Goal: Check status: Check status

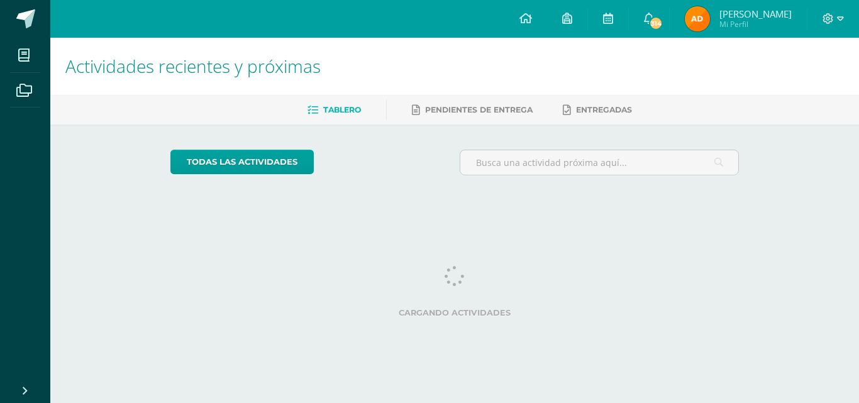
click at [695, 19] on img at bounding box center [697, 18] width 25 height 25
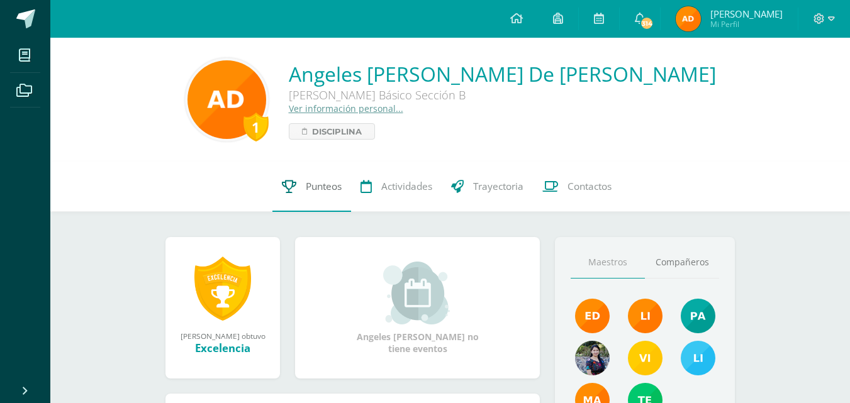
click at [289, 177] on link "Punteos" at bounding box center [311, 187] width 79 height 50
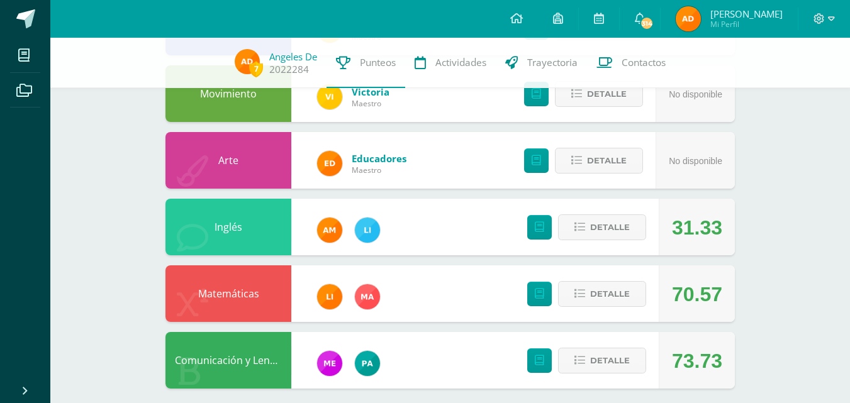
scroll to position [477, 0]
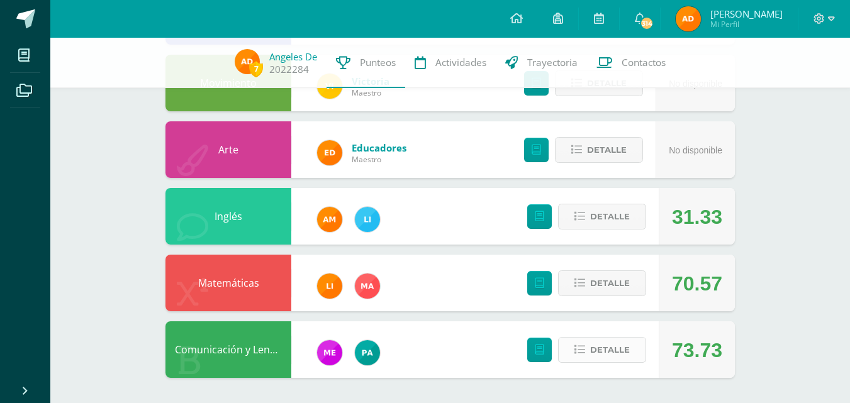
click at [603, 350] on span "Detalle" at bounding box center [610, 349] width 40 height 23
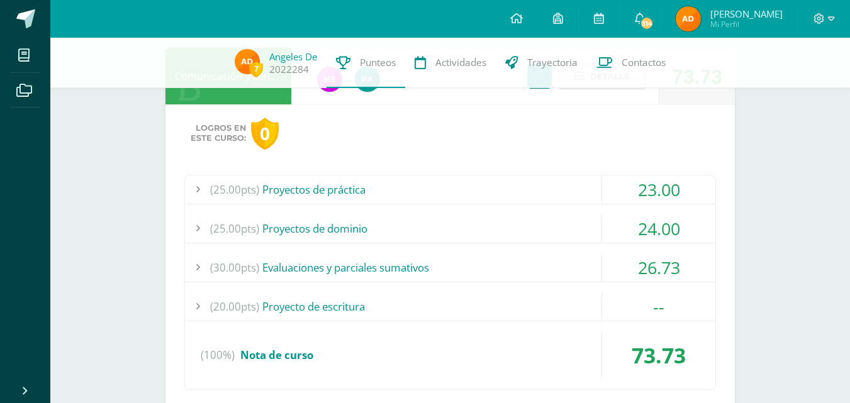
scroll to position [728, 0]
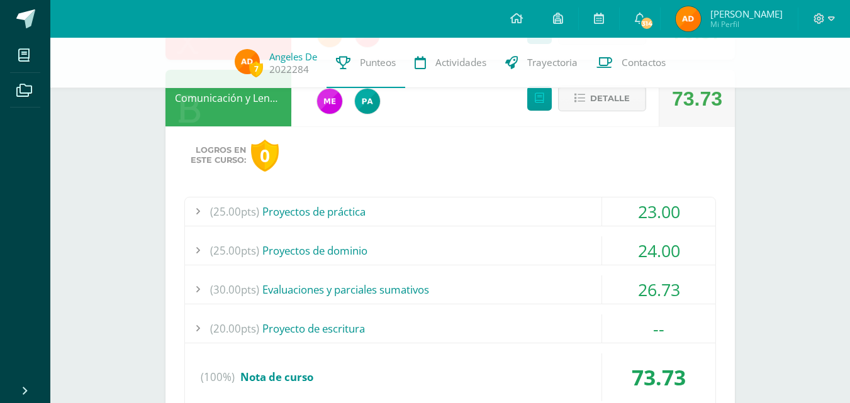
click at [523, 207] on div "(25.00pts) Proyectos de práctica" at bounding box center [450, 212] width 530 height 28
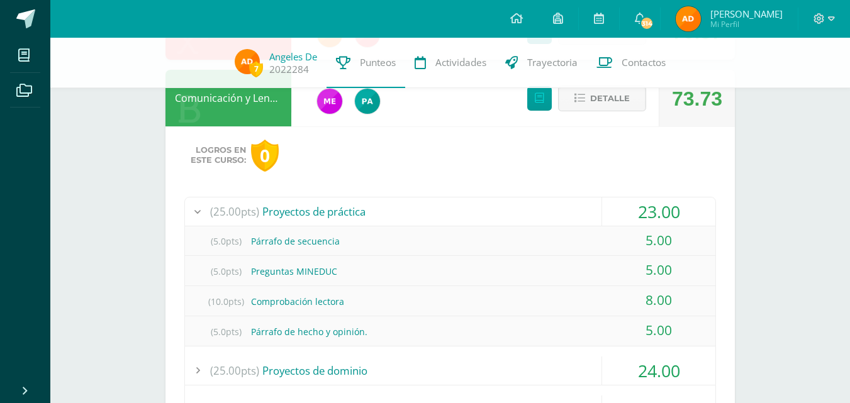
click at [523, 207] on div "(25.00pts) Proyectos de práctica" at bounding box center [450, 212] width 530 height 28
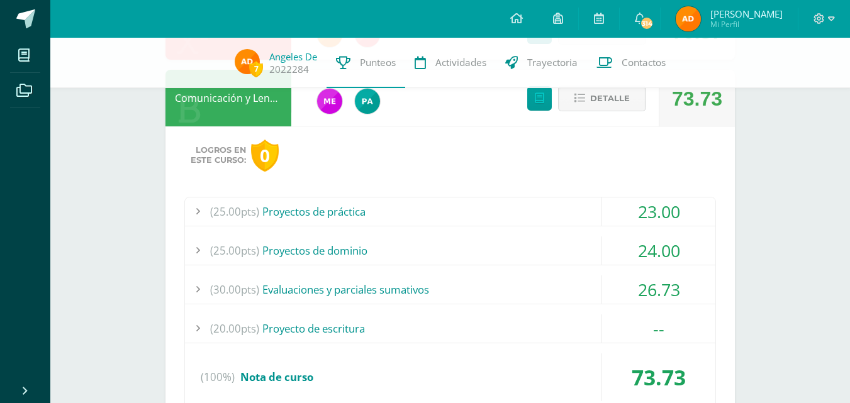
click at [520, 255] on div "(25.00pts) Proyectos de dominio" at bounding box center [450, 251] width 530 height 28
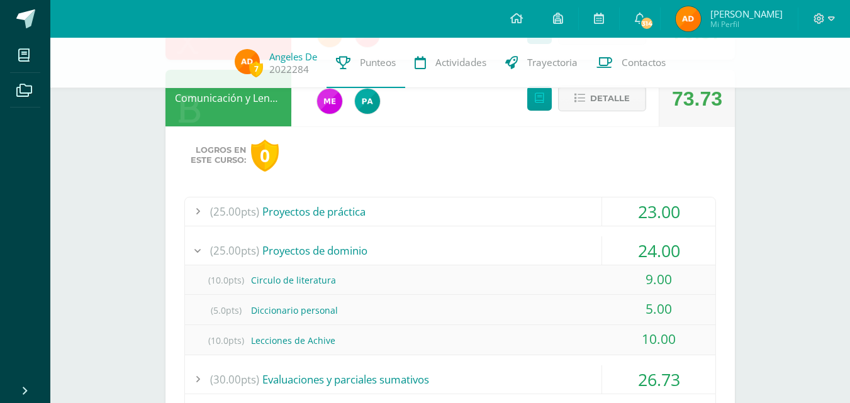
click at [520, 255] on div "(25.00pts) Proyectos de dominio" at bounding box center [450, 251] width 530 height 28
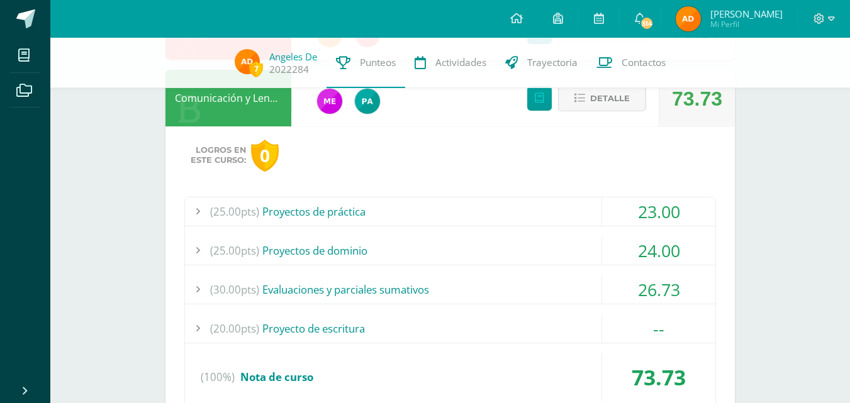
click at [513, 288] on div "(30.00pts) Evaluaciones y parciales sumativos" at bounding box center [450, 290] width 530 height 28
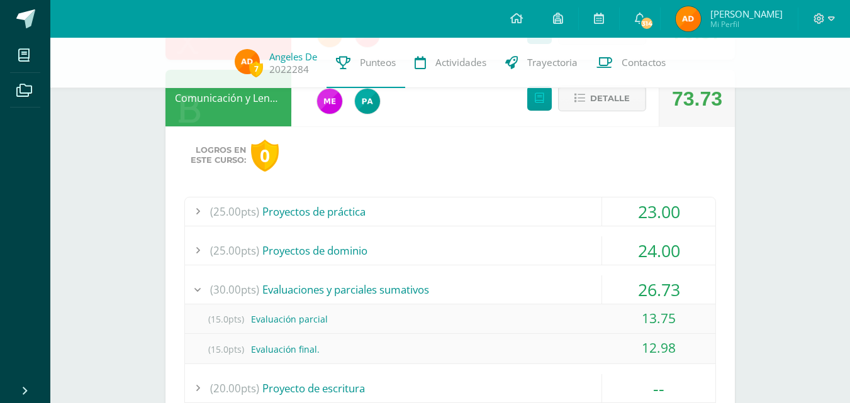
click at [513, 288] on div "(30.00pts) Evaluaciones y parciales sumativos" at bounding box center [450, 290] width 530 height 28
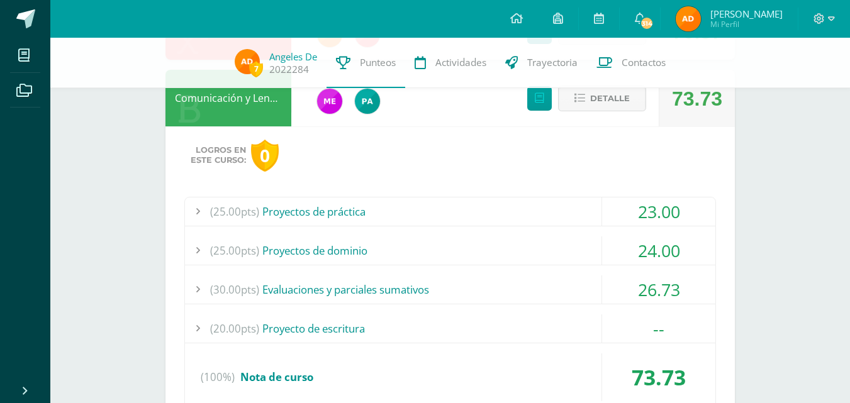
click at [507, 329] on div "(20.00pts) Proyecto de escritura" at bounding box center [450, 329] width 530 height 28
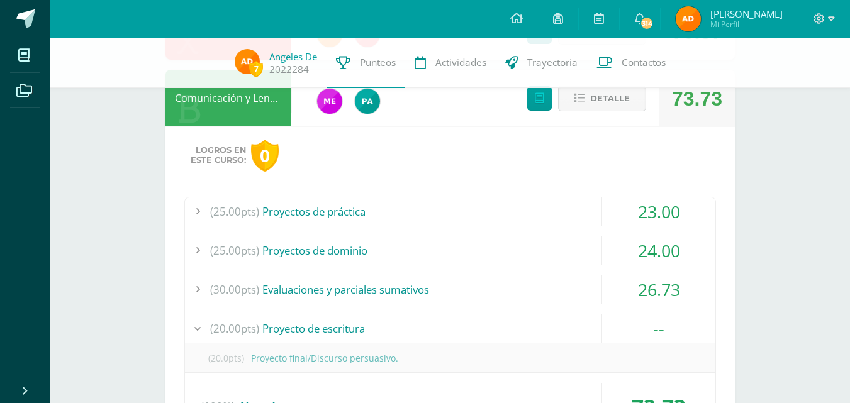
click at [507, 329] on div "(20.00pts) Proyecto de escritura" at bounding box center [450, 329] width 530 height 28
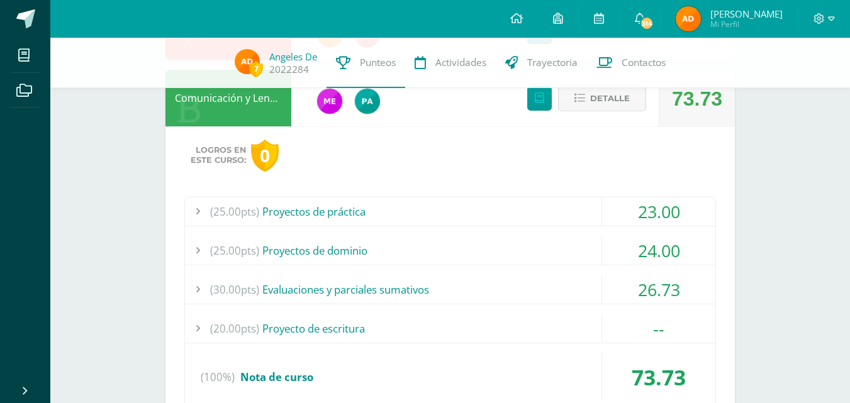
drag, startPoint x: 507, startPoint y: 329, endPoint x: 564, endPoint y: 359, distance: 64.7
click at [582, 114] on div "Detalle" at bounding box center [583, 98] width 150 height 57
click at [582, 109] on button "Detalle" at bounding box center [602, 99] width 88 height 26
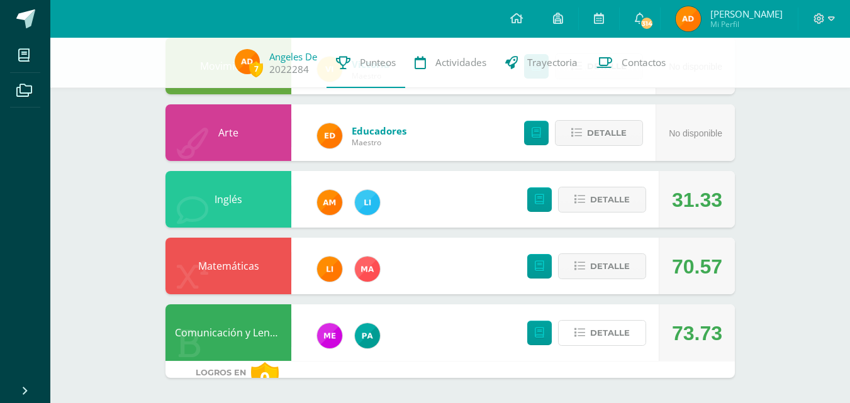
scroll to position [477, 0]
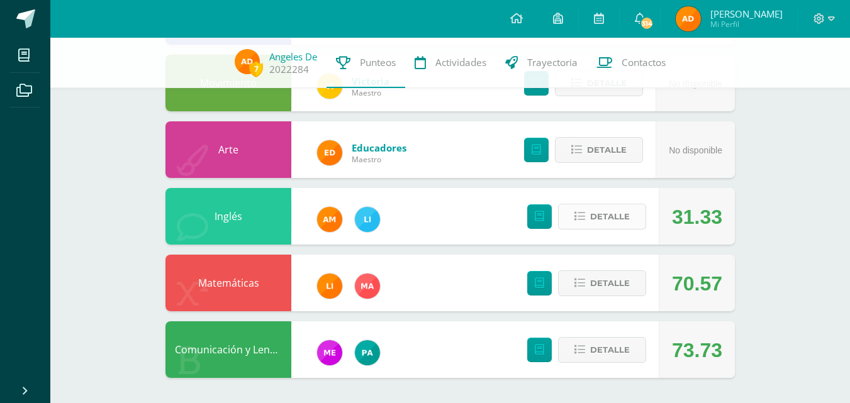
click at [584, 219] on icon at bounding box center [579, 216] width 11 height 11
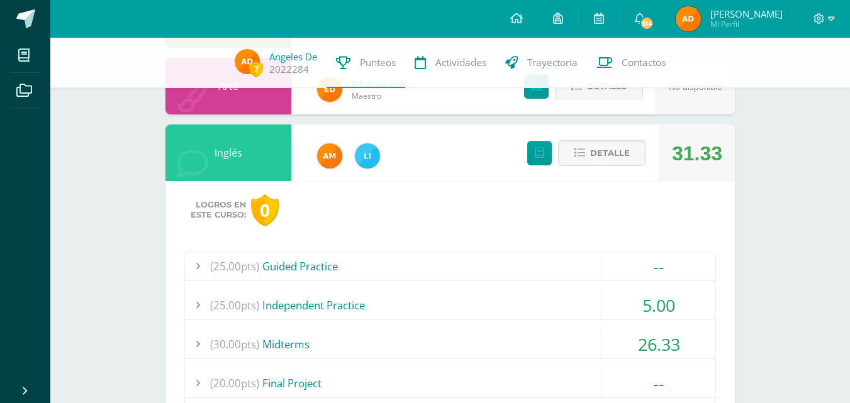
scroll to position [666, 0]
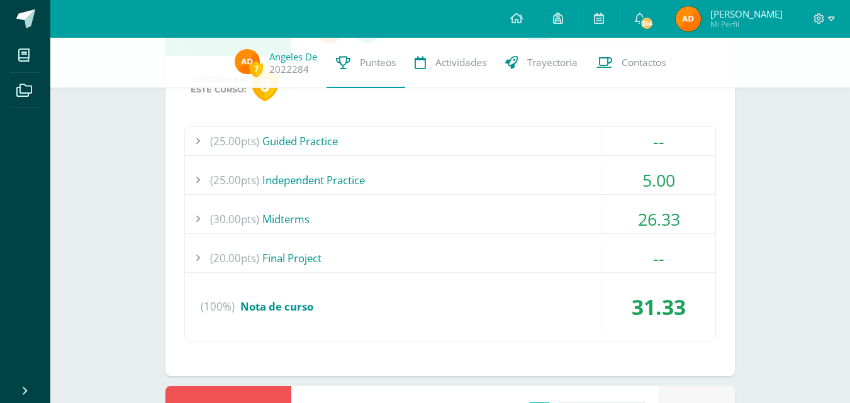
click at [532, 205] on div "(30.00pts) Midterms" at bounding box center [450, 219] width 530 height 28
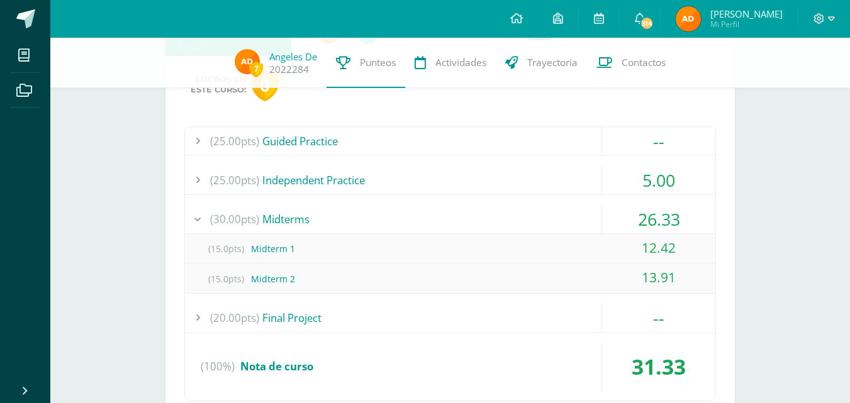
click at [532, 205] on div "(30.00pts) Midterms" at bounding box center [450, 219] width 530 height 28
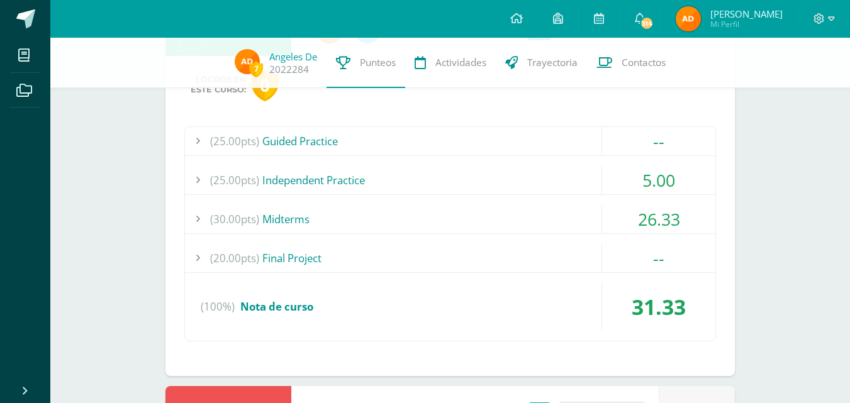
click at [509, 182] on div "(25.00pts) Independent Practice" at bounding box center [450, 180] width 530 height 28
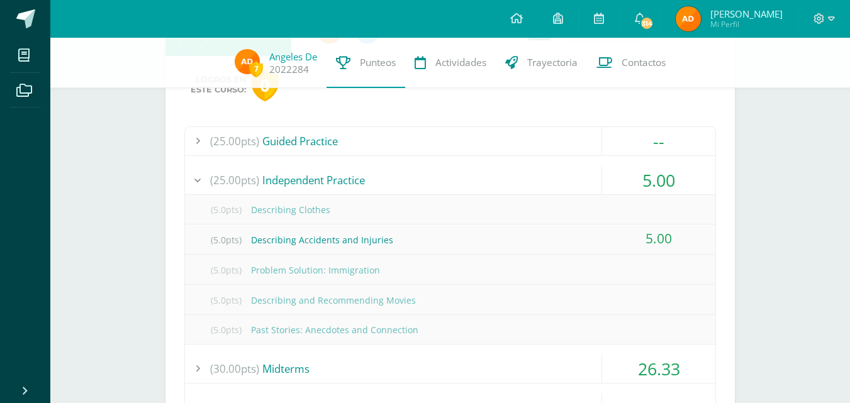
click at [509, 182] on div "(25.00pts) Independent Practice" at bounding box center [450, 180] width 530 height 28
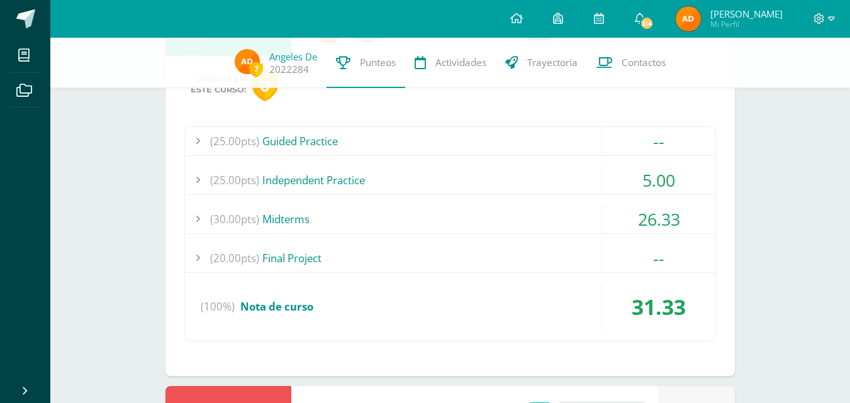
click at [509, 182] on div "(25.00pts) Independent Practice" at bounding box center [450, 180] width 530 height 28
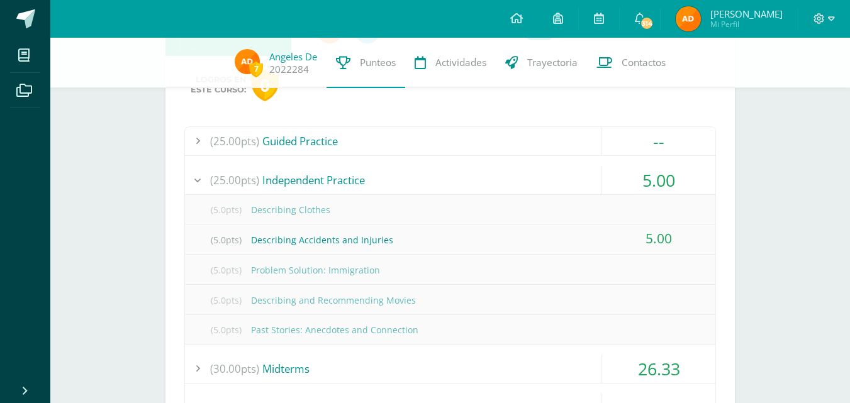
click at [509, 182] on div "(25.00pts) Independent Practice" at bounding box center [450, 180] width 530 height 28
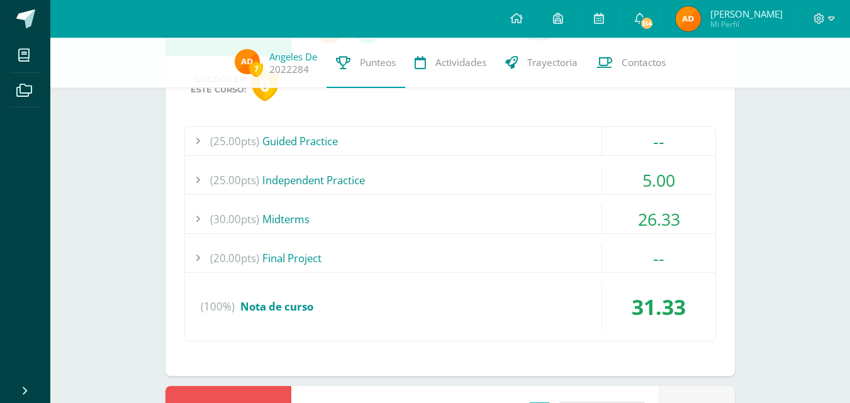
click at [504, 155] on div "(25.00pts) Guided Practice" at bounding box center [450, 141] width 530 height 28
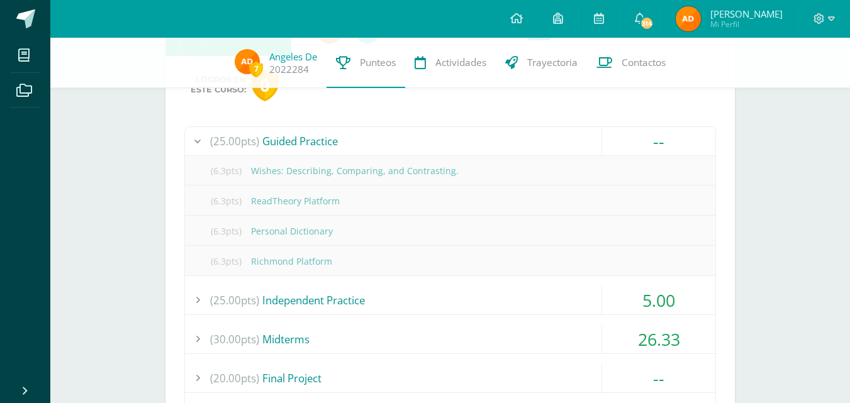
click at [498, 131] on div "(25.00pts) Guided Practice" at bounding box center [450, 141] width 530 height 28
